Goal: Task Accomplishment & Management: Use online tool/utility

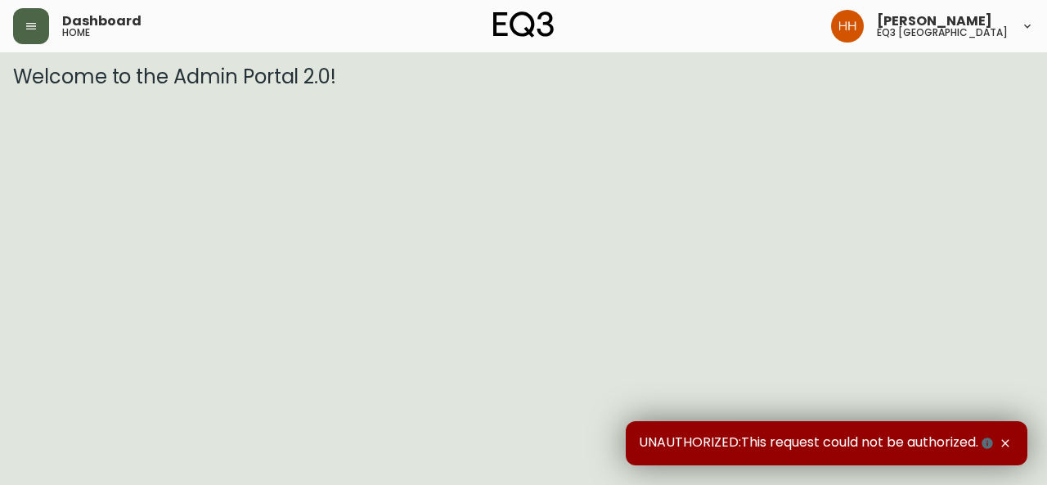
click at [26, 14] on button "button" at bounding box center [31, 26] width 36 height 36
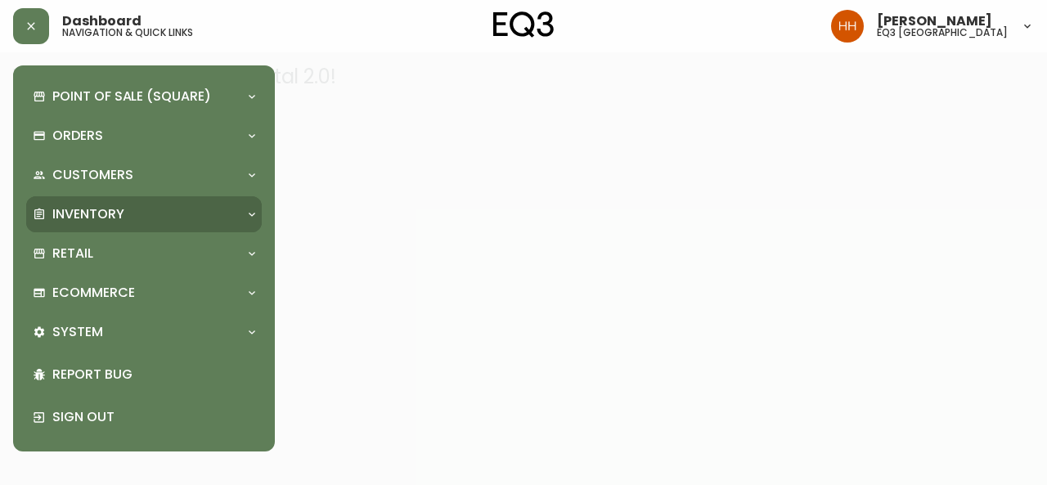
click at [132, 208] on div "Inventory" at bounding box center [136, 214] width 206 height 18
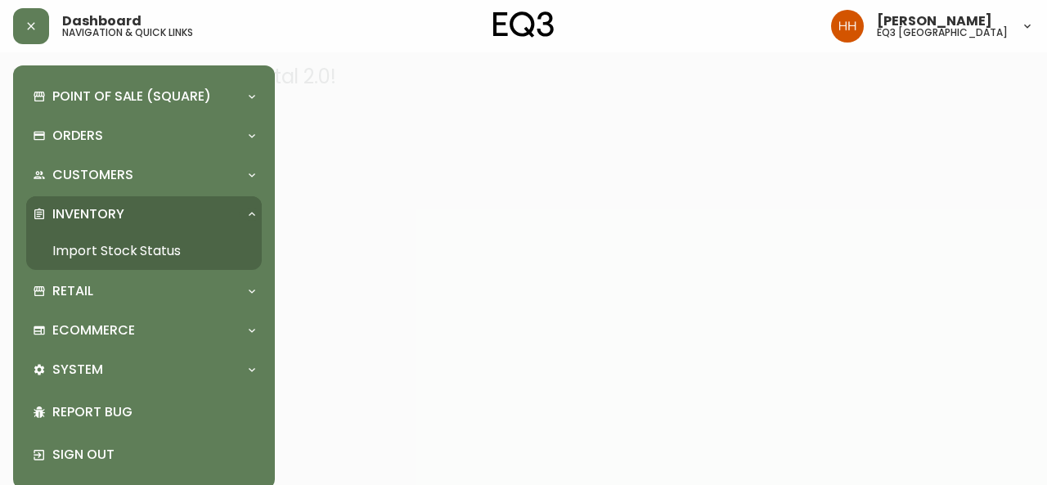
click at [74, 246] on link "Import Stock Status" at bounding box center [143, 251] width 235 height 38
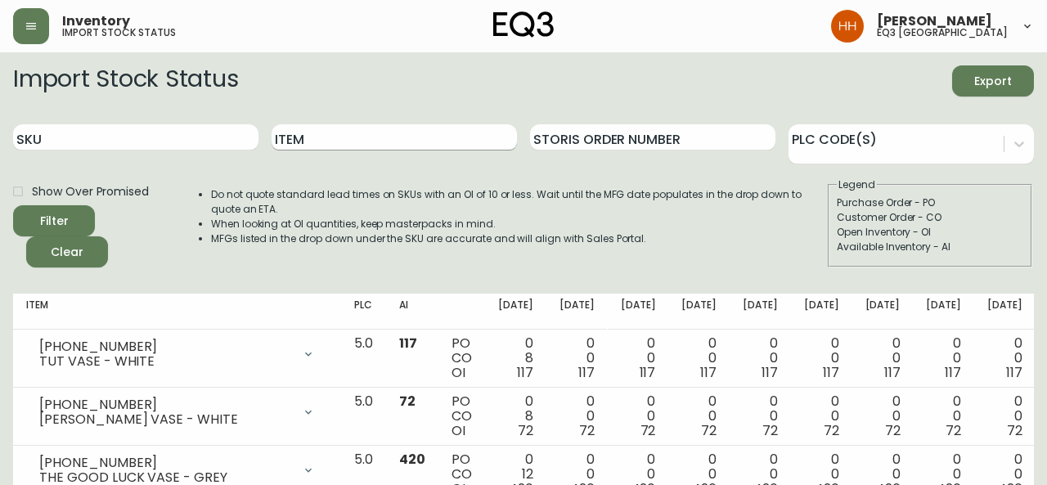
click at [376, 138] on input "Item" at bounding box center [393, 137] width 245 height 26
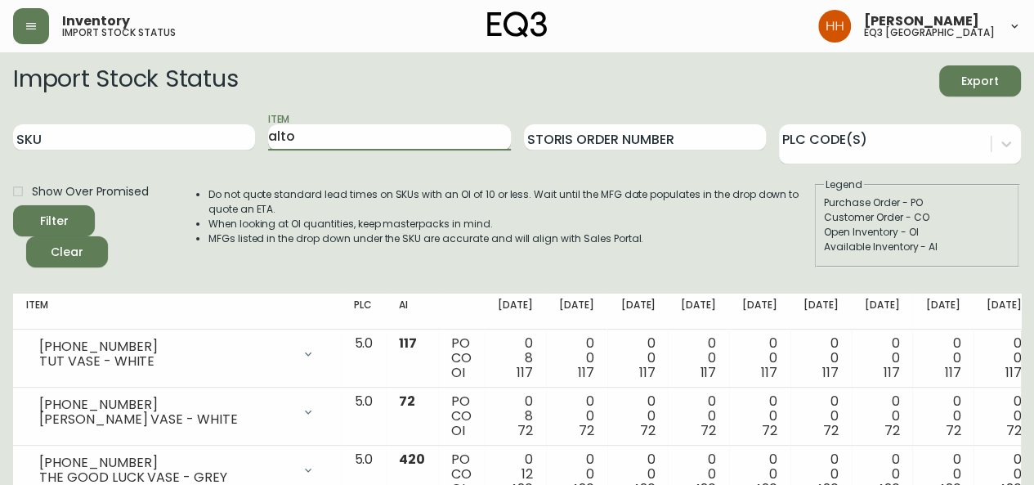
type input "alto"
click at [13, 205] on button "Filter" at bounding box center [54, 220] width 82 height 31
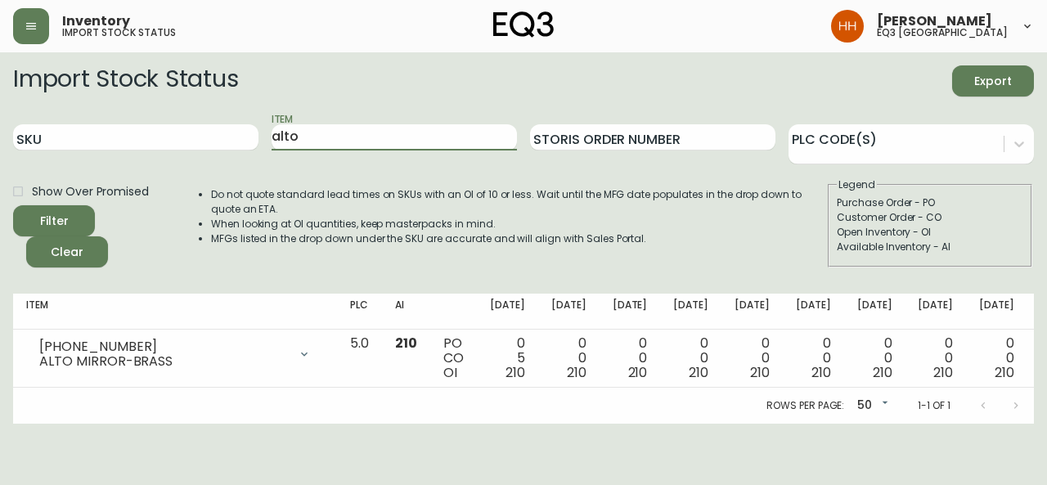
click at [322, 421] on div "Rows per page: 50 50 1-1 of 1" at bounding box center [523, 406] width 1020 height 36
